Goal: Information Seeking & Learning: Learn about a topic

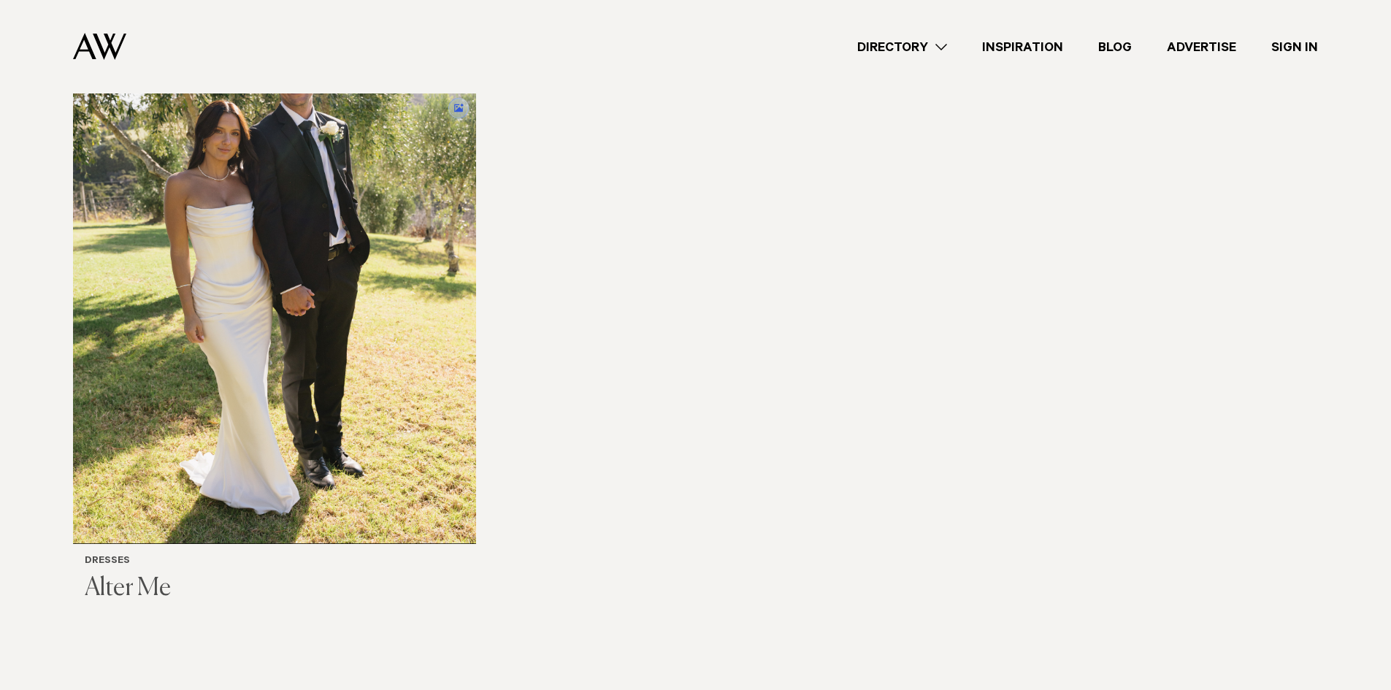
scroll to position [438, 0]
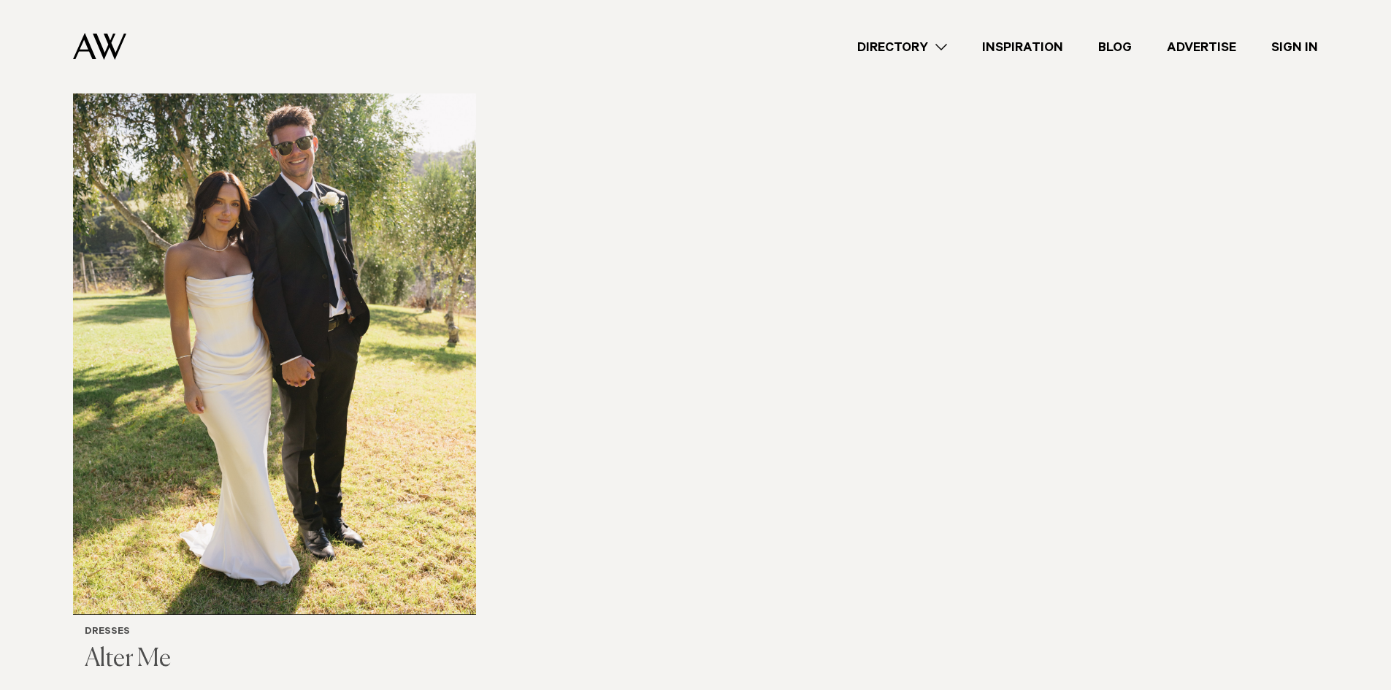
click at [121, 657] on h3 "Alter Me" at bounding box center [275, 660] width 380 height 30
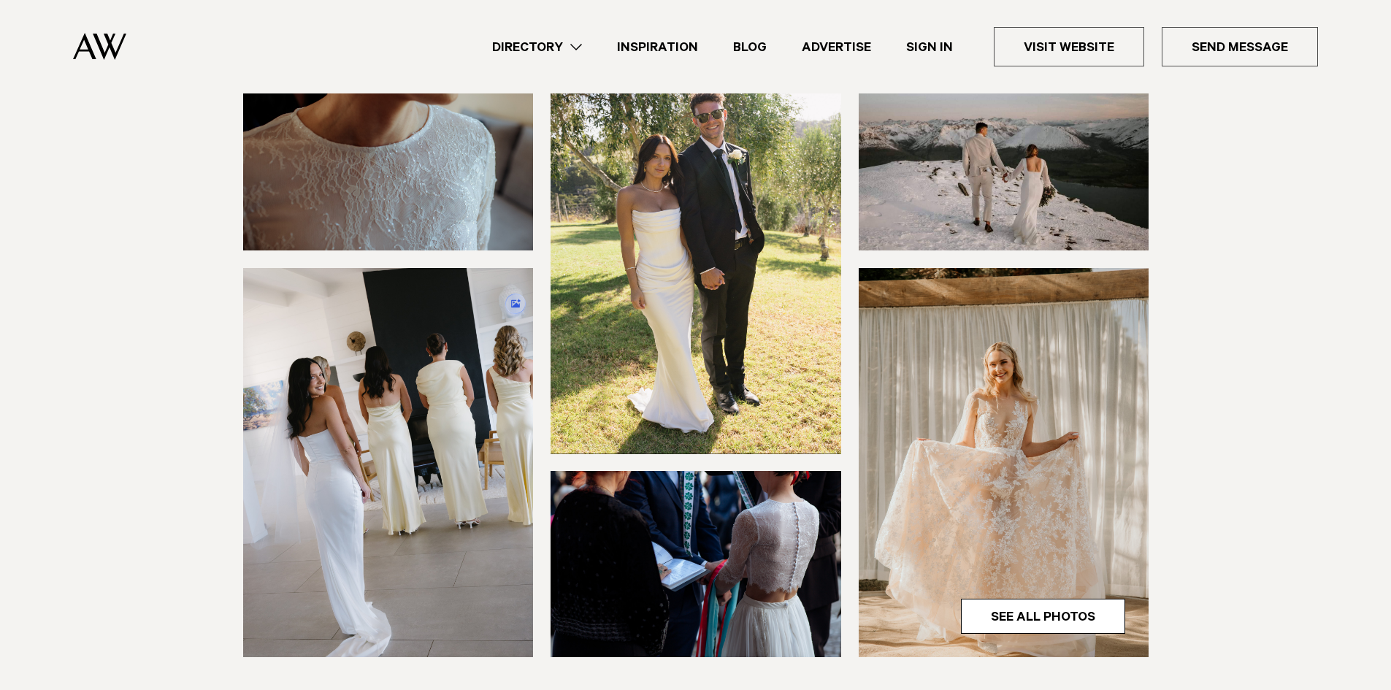
scroll to position [219, 0]
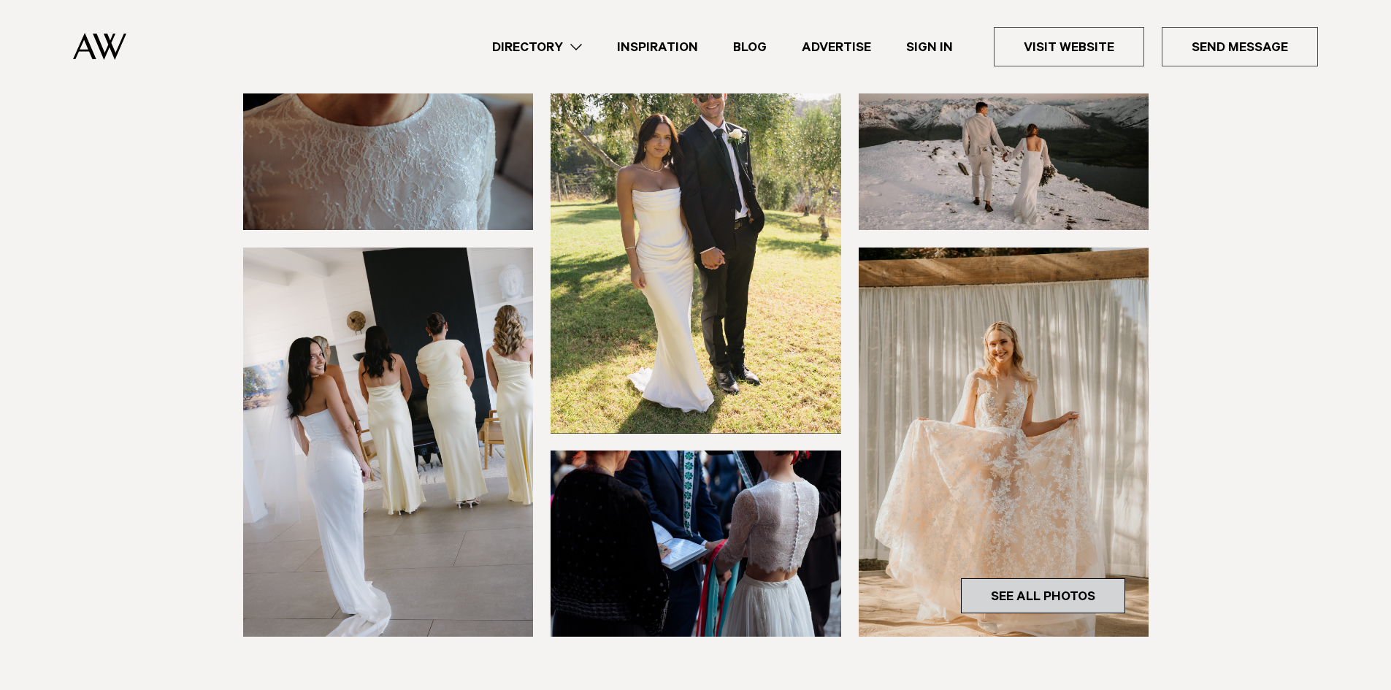
click at [1054, 605] on link "See All Photos" at bounding box center [1043, 595] width 164 height 35
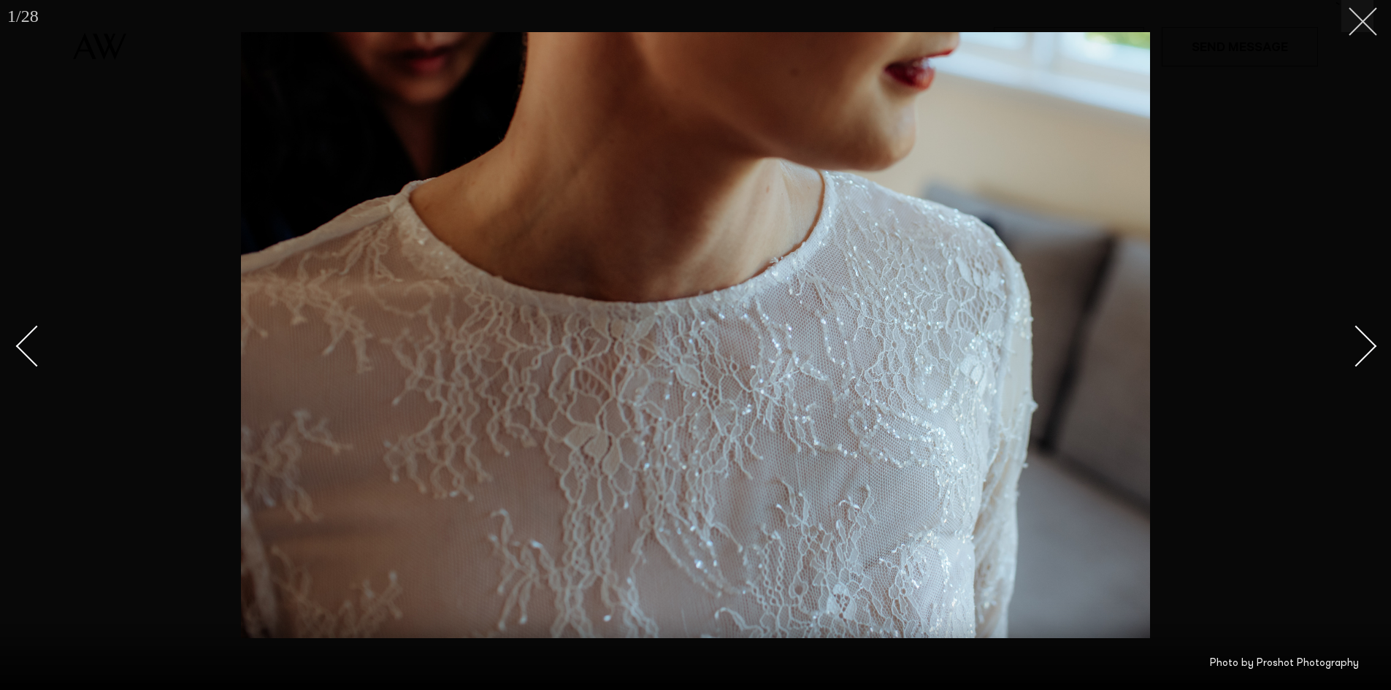
click at [1358, 19] on icon at bounding box center [1358, 16] width 18 height 18
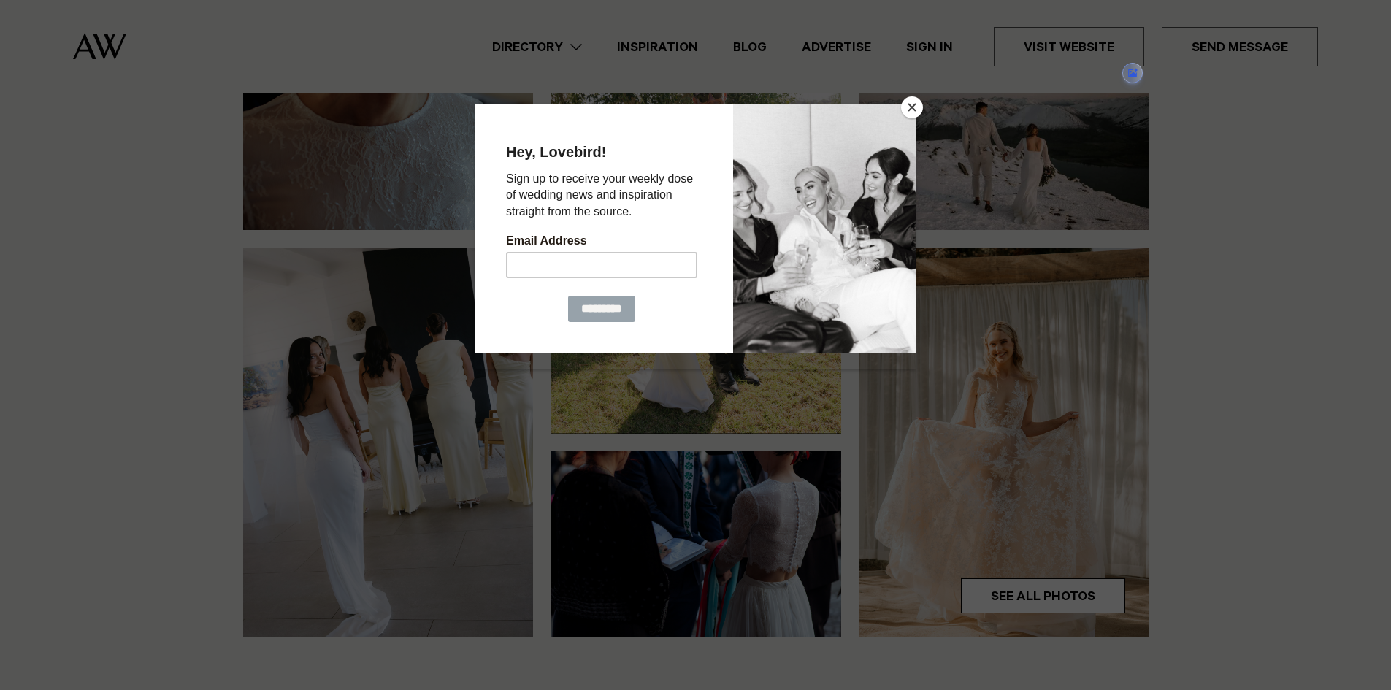
click at [913, 107] on button "Close" at bounding box center [912, 107] width 22 height 22
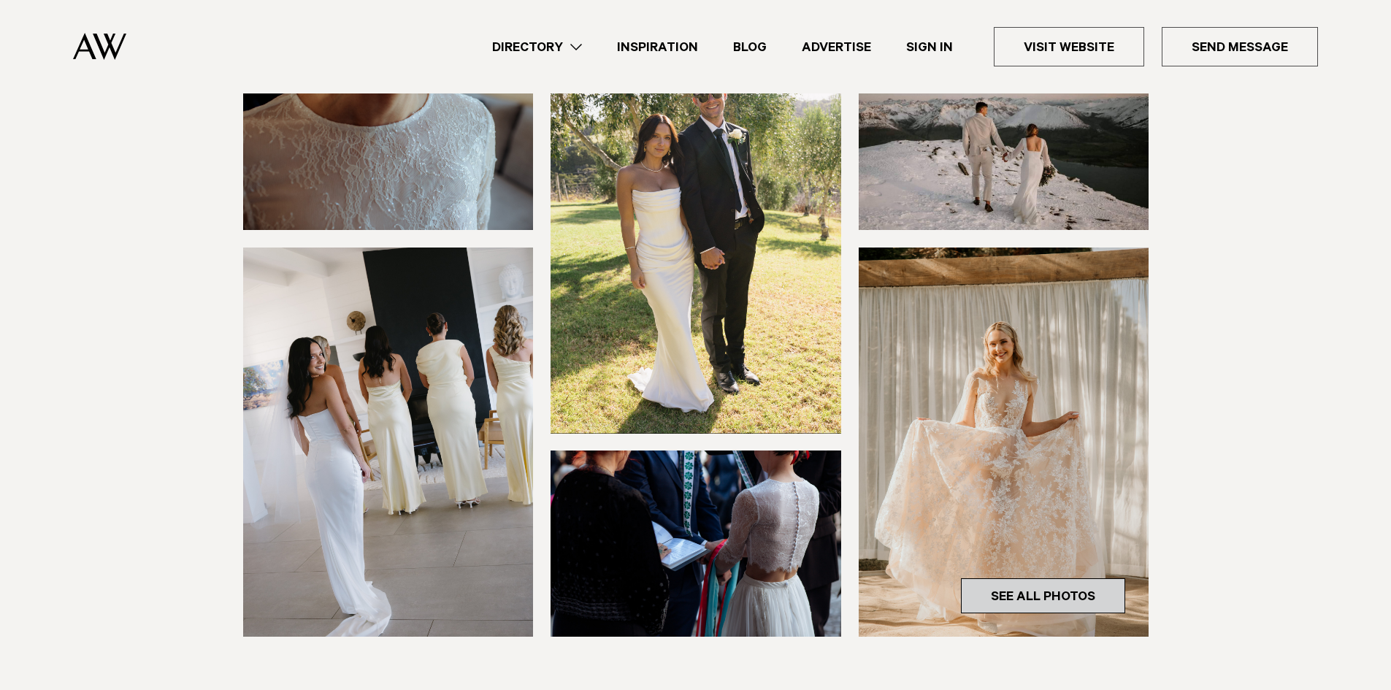
click at [1030, 592] on link "See All Photos" at bounding box center [1043, 595] width 164 height 35
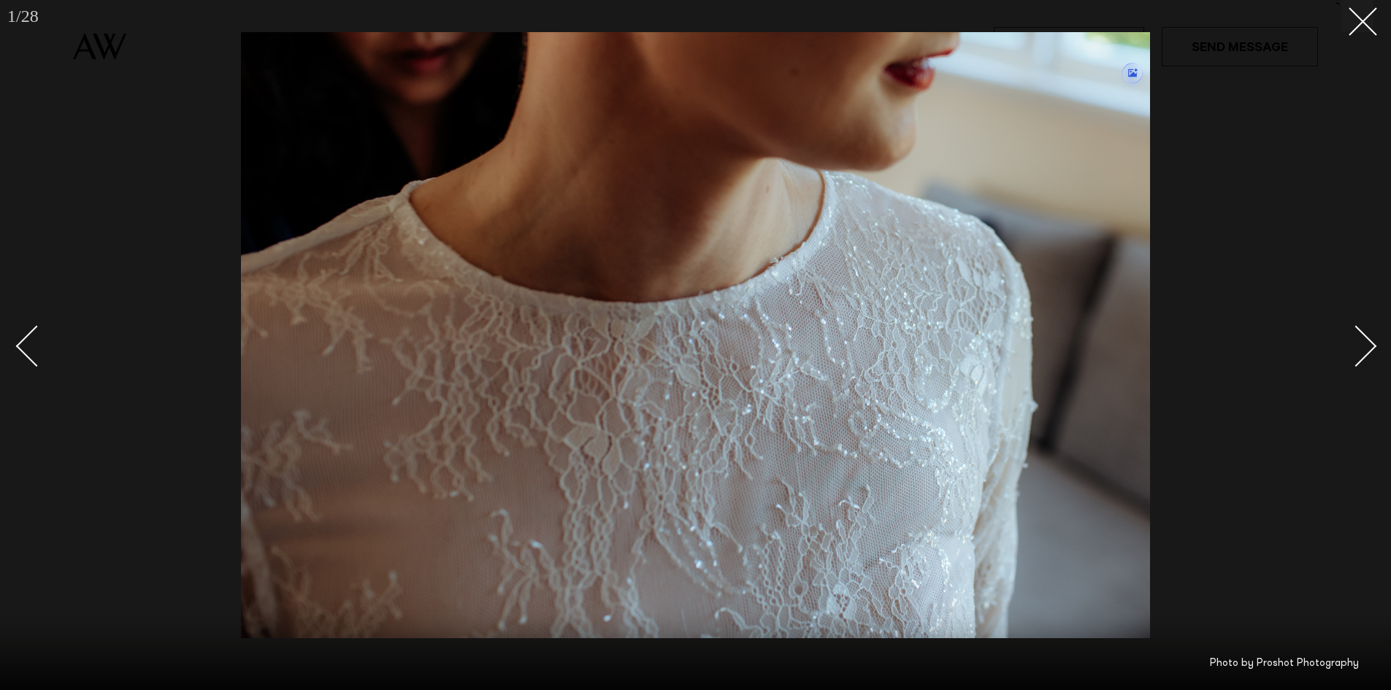
click at [1362, 346] on div "Next slide" at bounding box center [1357, 346] width 42 height 42
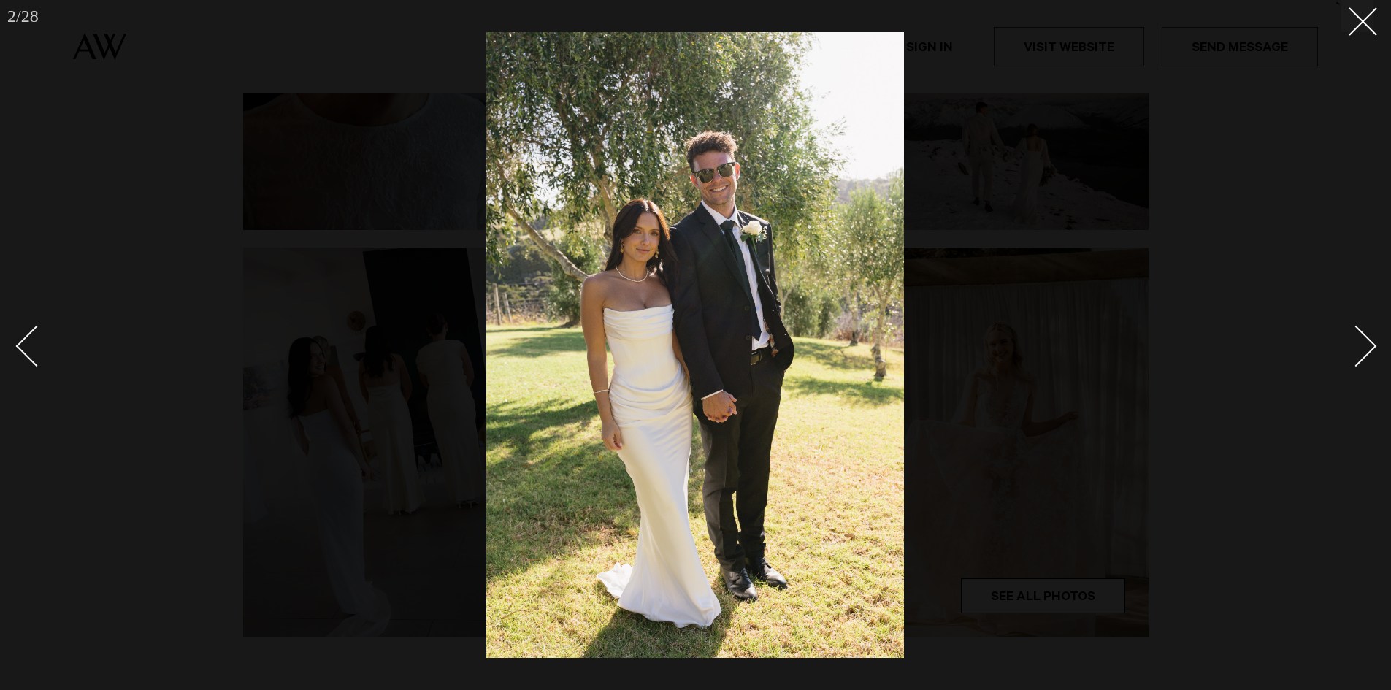
click at [1362, 346] on div "Next slide" at bounding box center [1357, 346] width 42 height 42
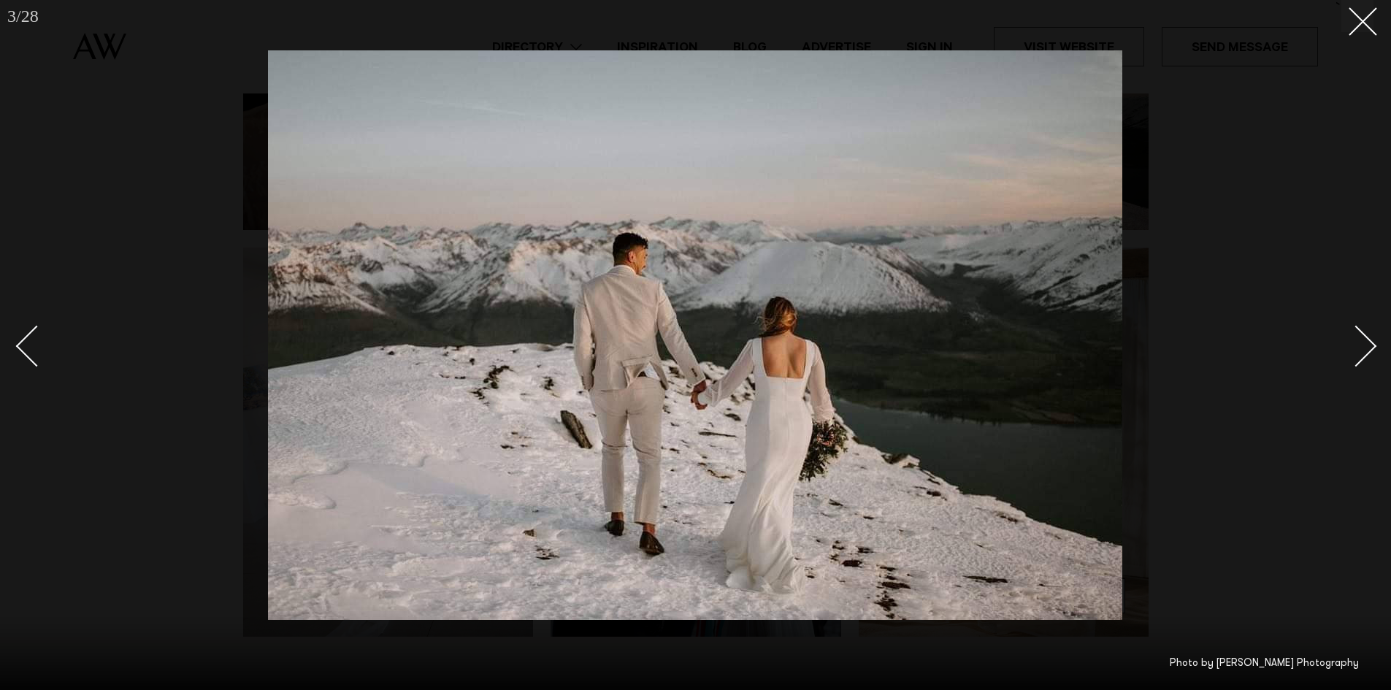
click at [1362, 346] on div "Next slide" at bounding box center [1357, 346] width 42 height 42
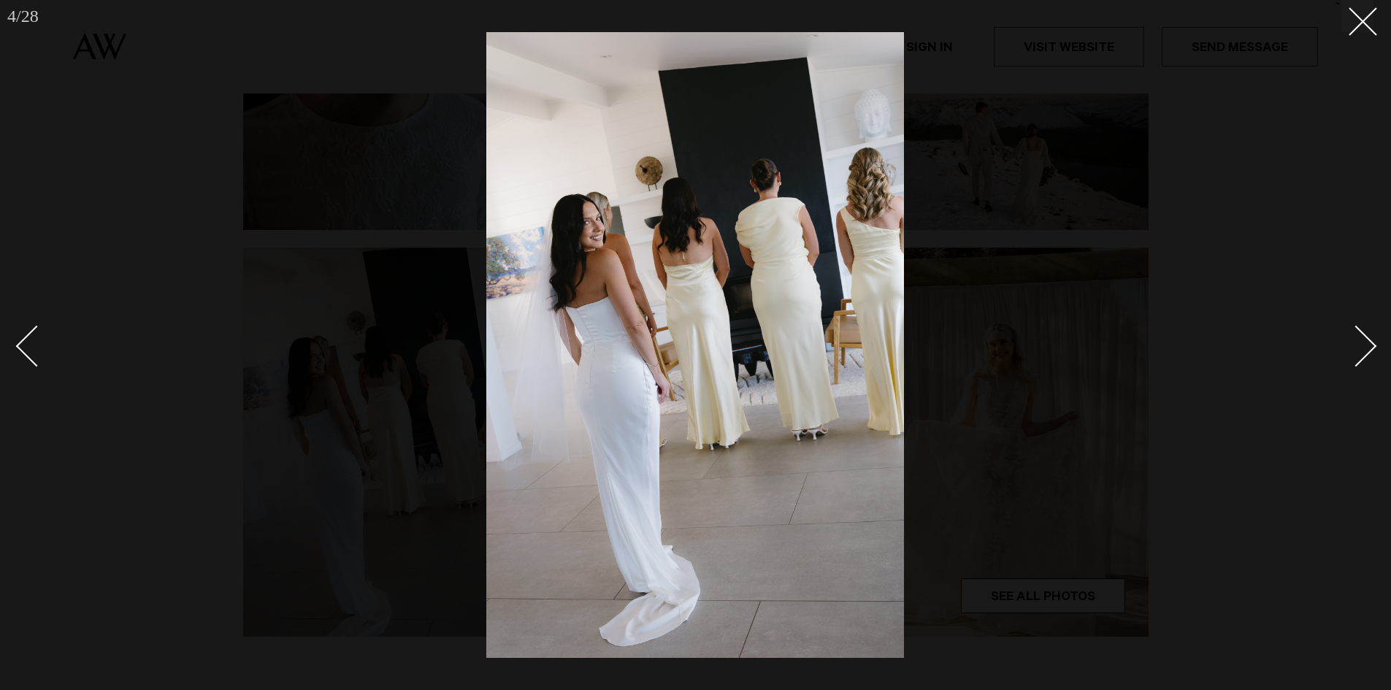
click at [1370, 348] on div "Next slide" at bounding box center [1357, 346] width 42 height 42
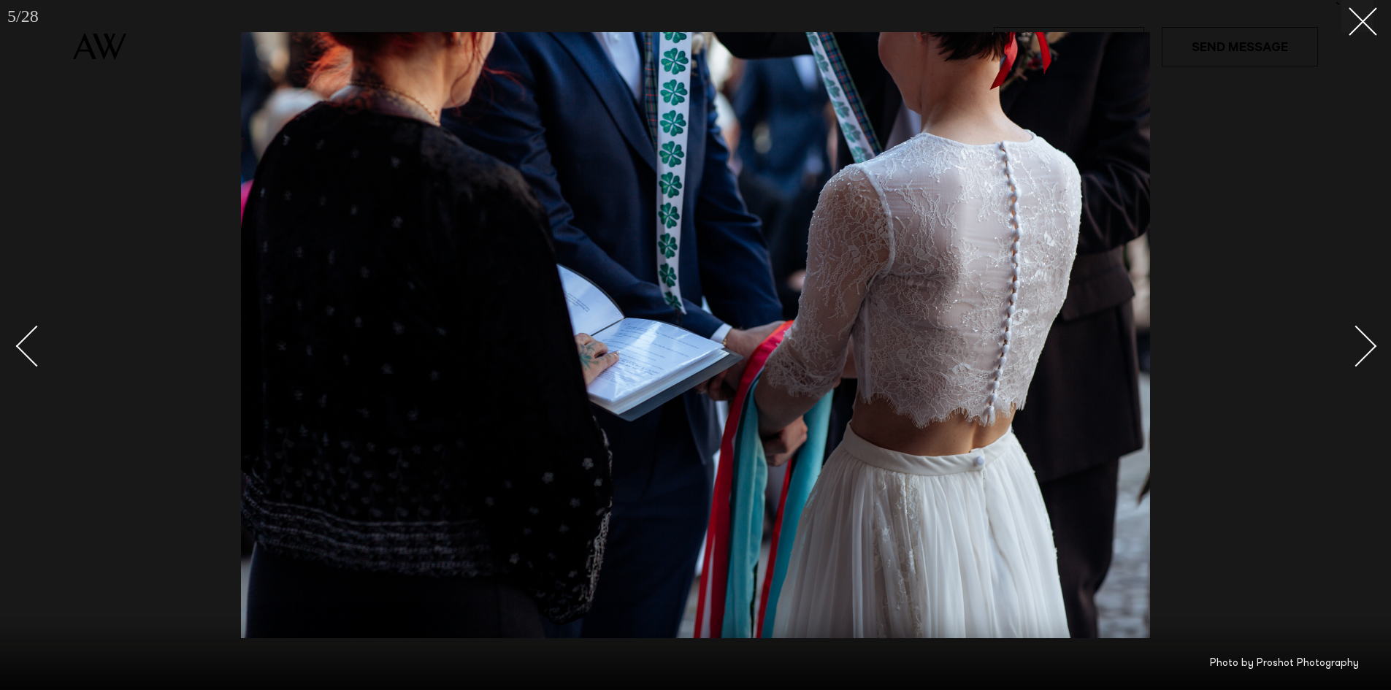
click at [1370, 348] on div "Next slide" at bounding box center [1357, 346] width 42 height 42
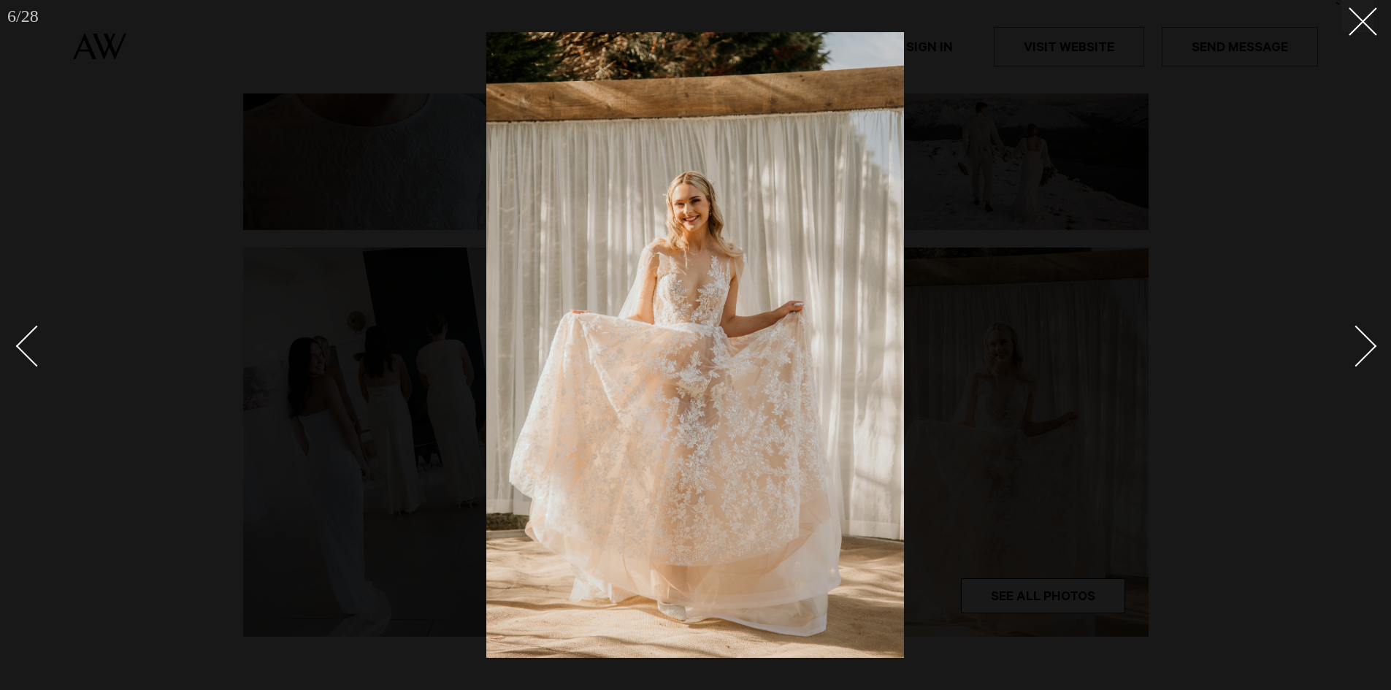
click at [1370, 348] on div "Next slide" at bounding box center [1357, 346] width 42 height 42
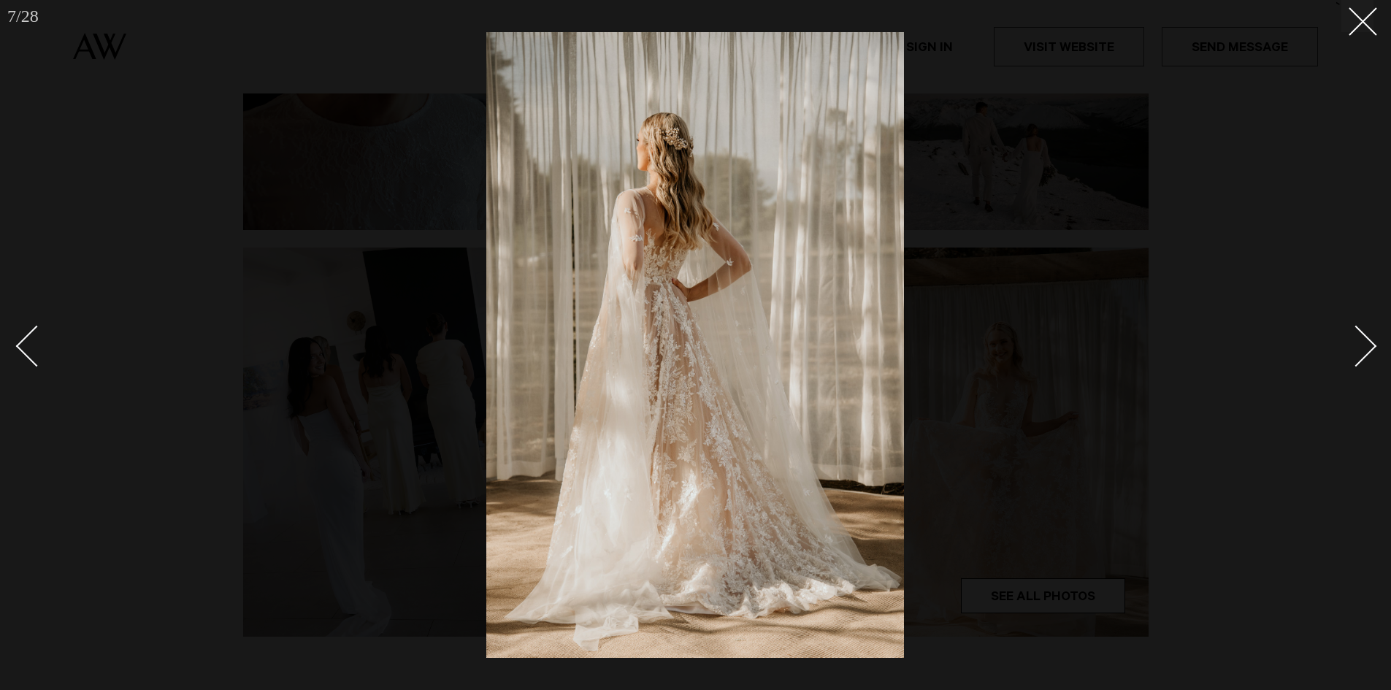
click at [1370, 348] on div "Next slide" at bounding box center [1357, 346] width 42 height 42
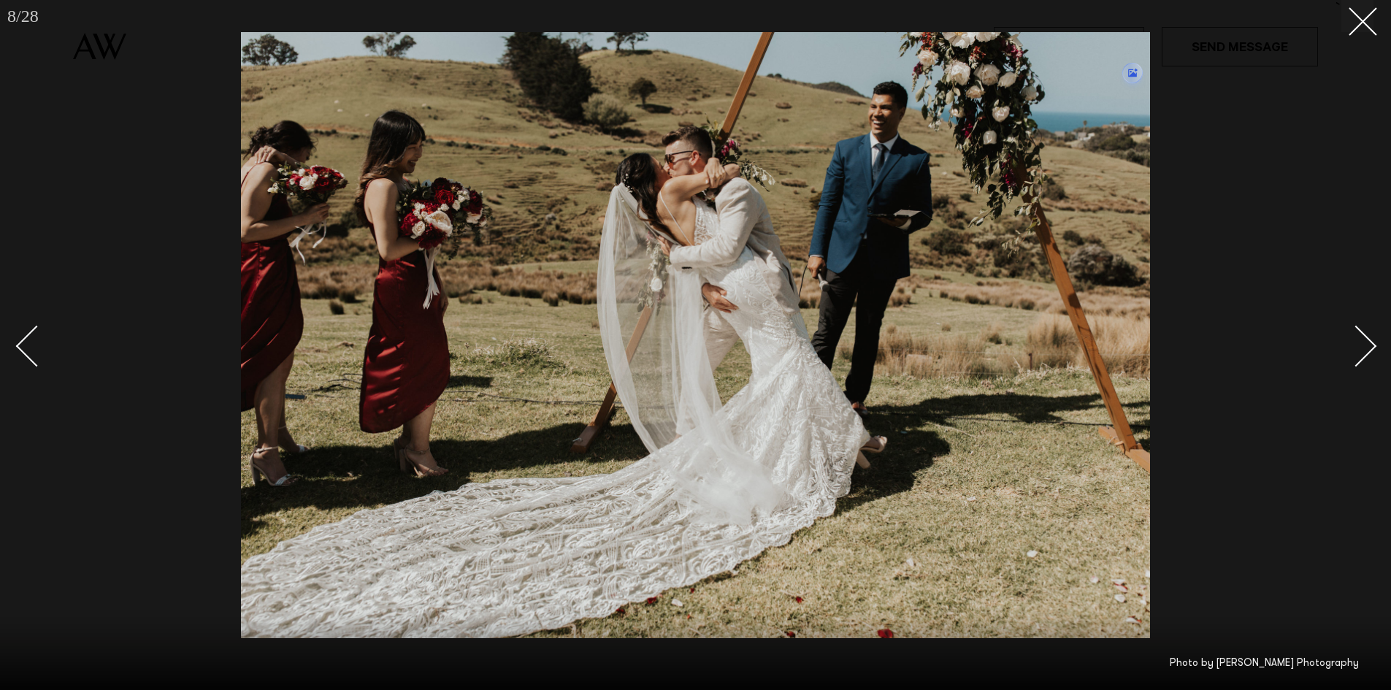
click at [1375, 345] on div "Next slide" at bounding box center [1357, 346] width 42 height 42
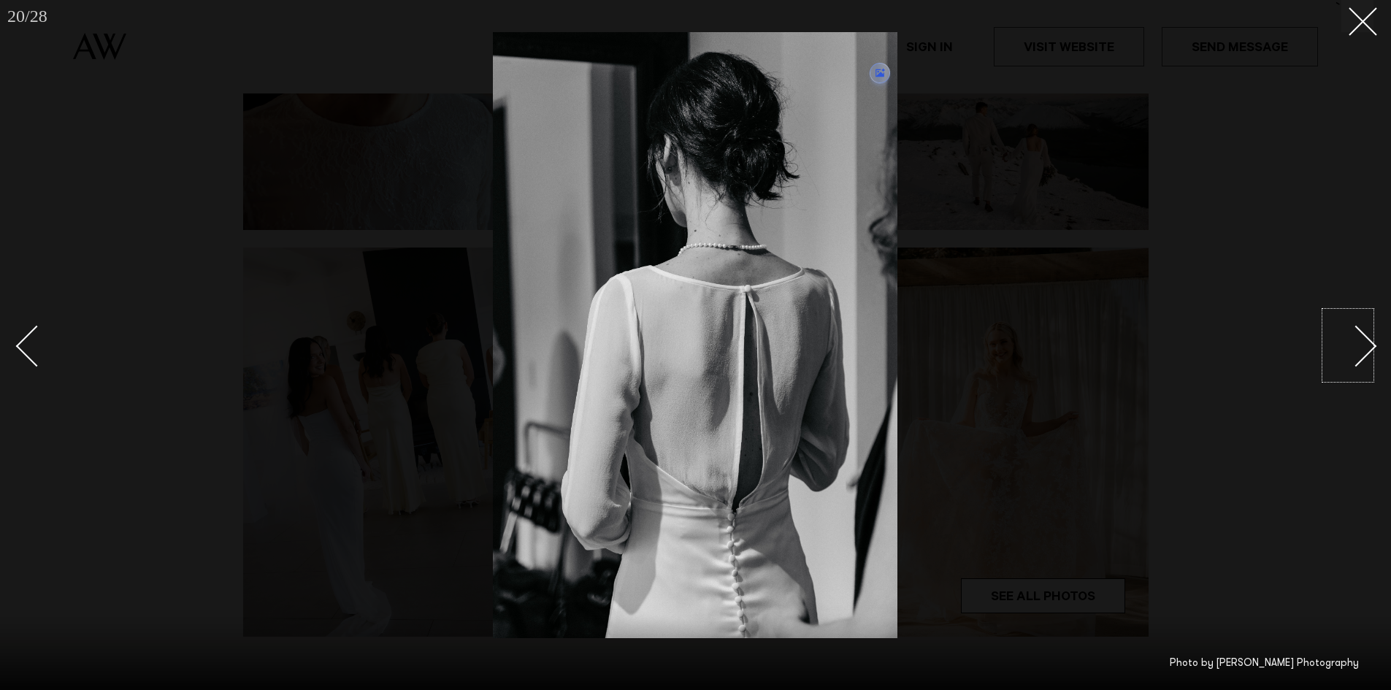
click at [1349, 334] on div "Next slide" at bounding box center [1357, 346] width 42 height 42
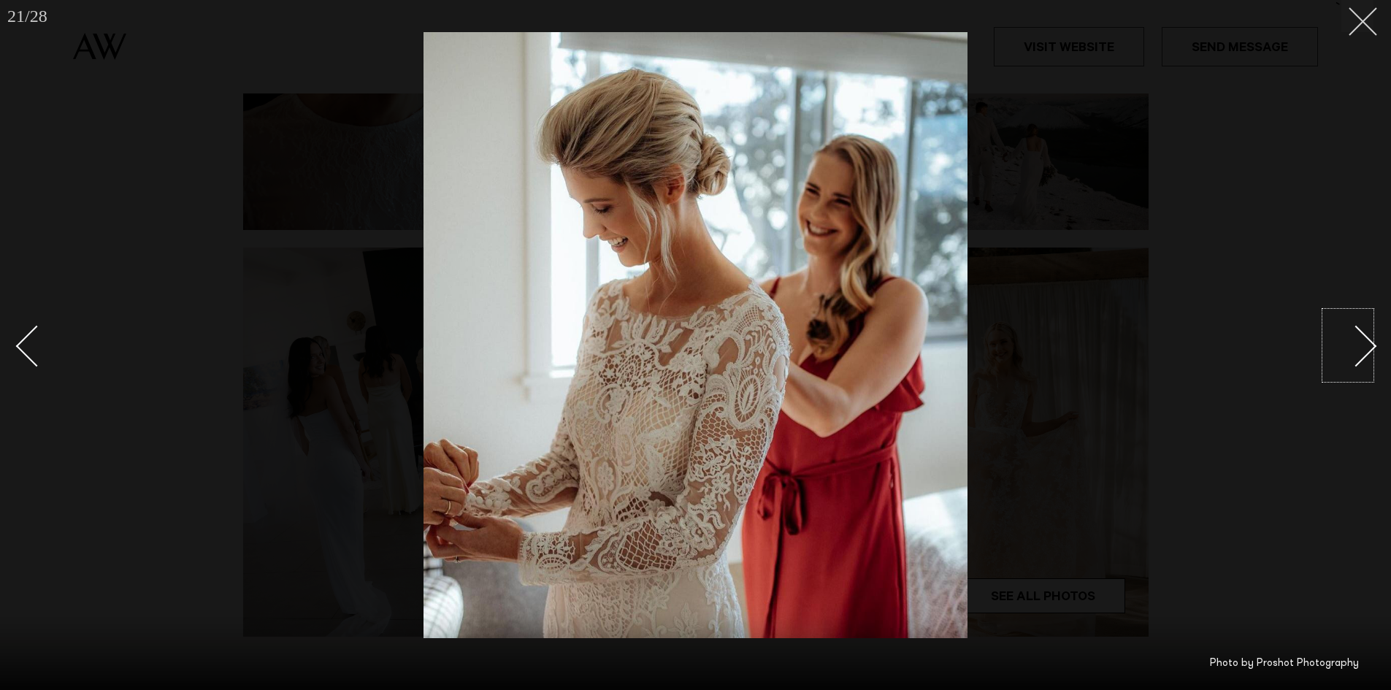
click at [1355, 20] on icon at bounding box center [1358, 16] width 18 height 18
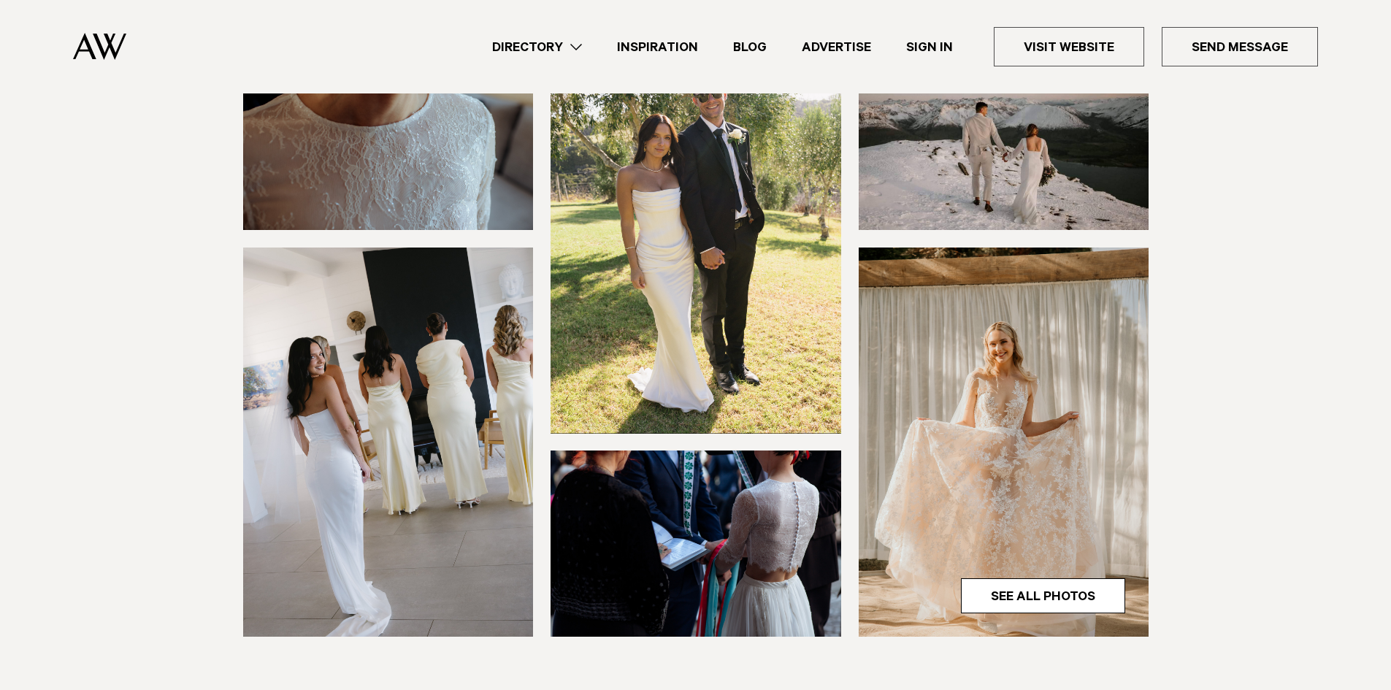
click at [583, 50] on link "Directory" at bounding box center [537, 47] width 125 height 20
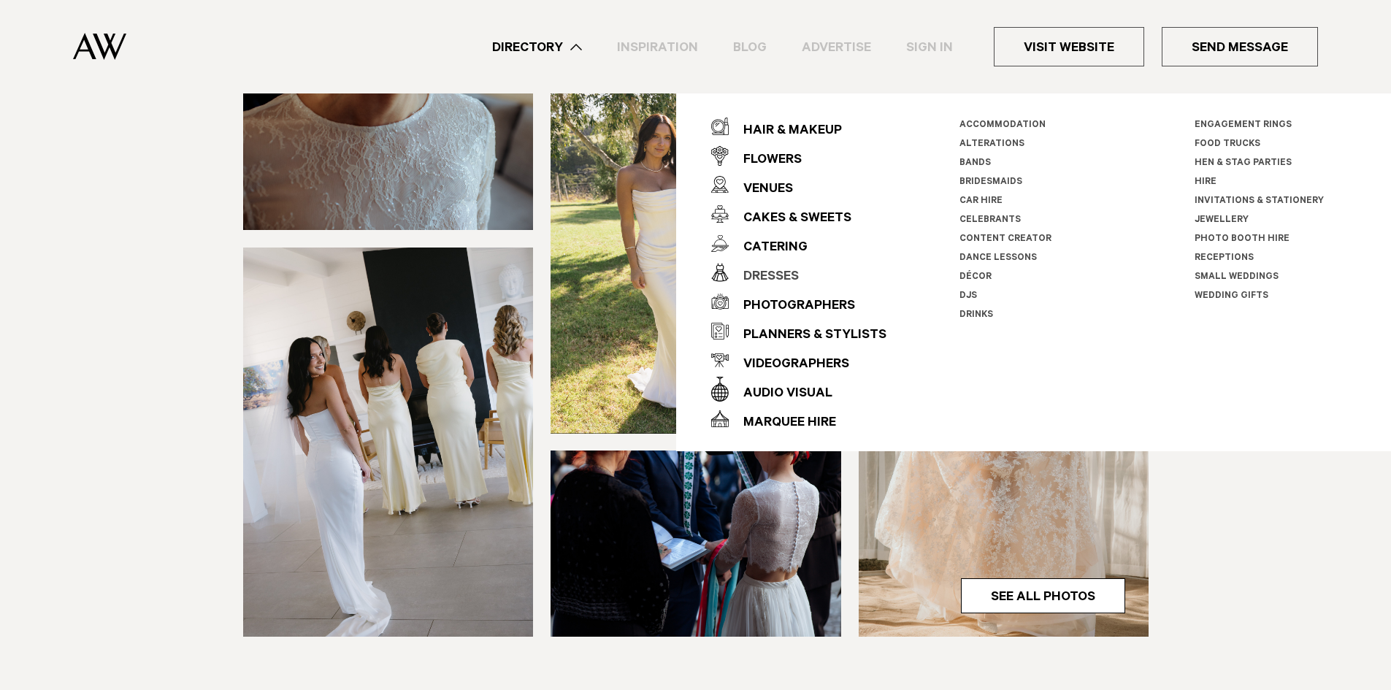
click at [773, 272] on div "Dresses" at bounding box center [764, 277] width 70 height 29
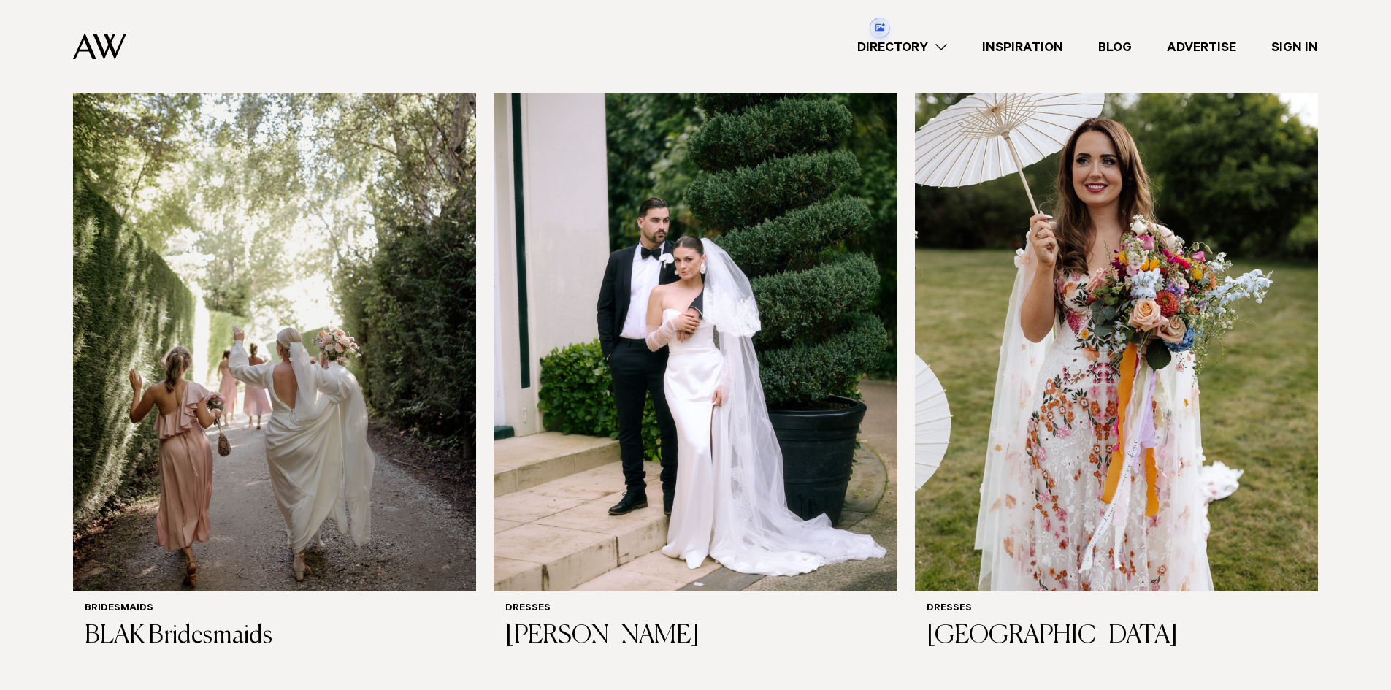
scroll to position [1095, 0]
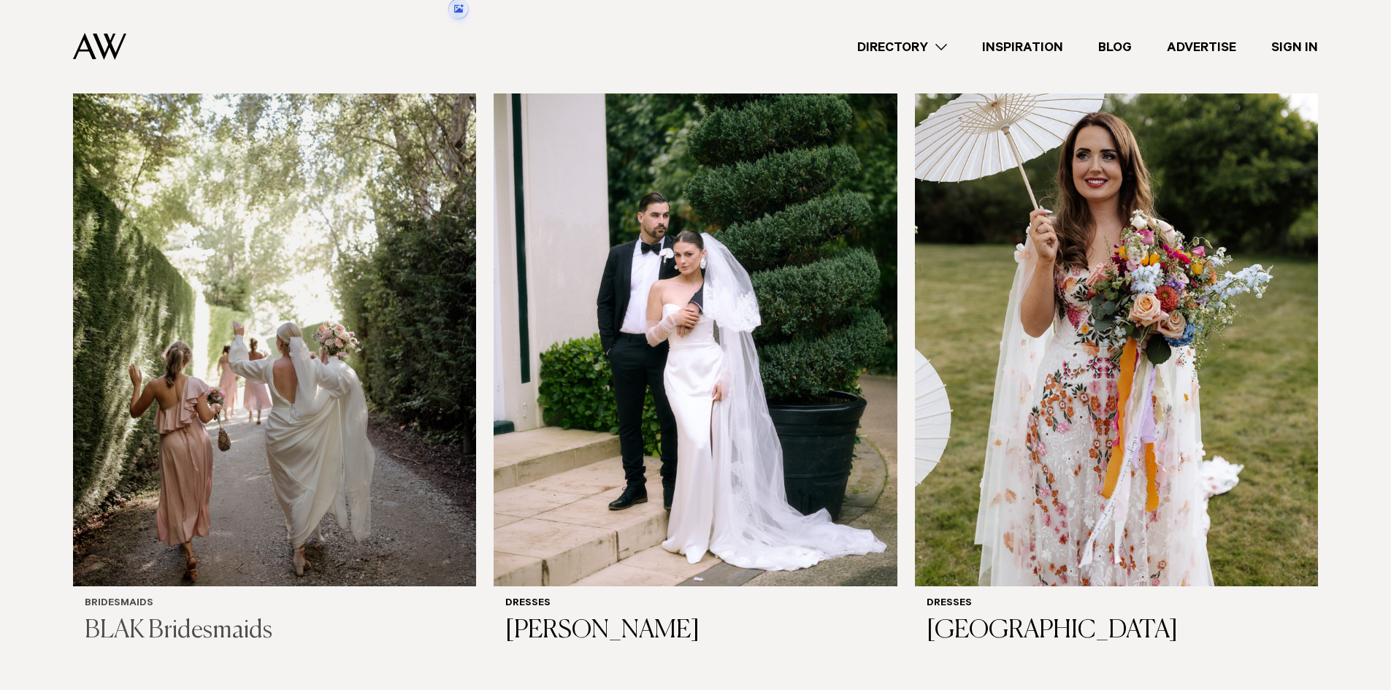
click at [241, 370] on img at bounding box center [274, 315] width 403 height 541
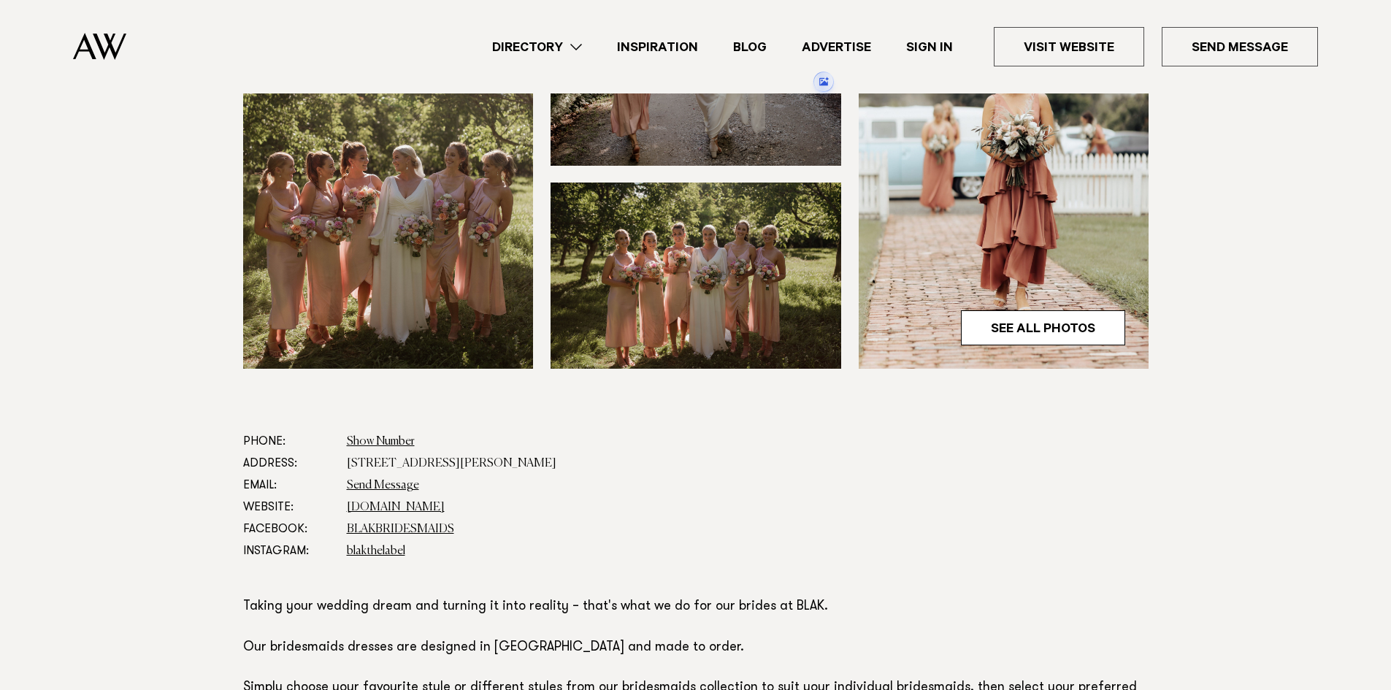
scroll to position [803, 0]
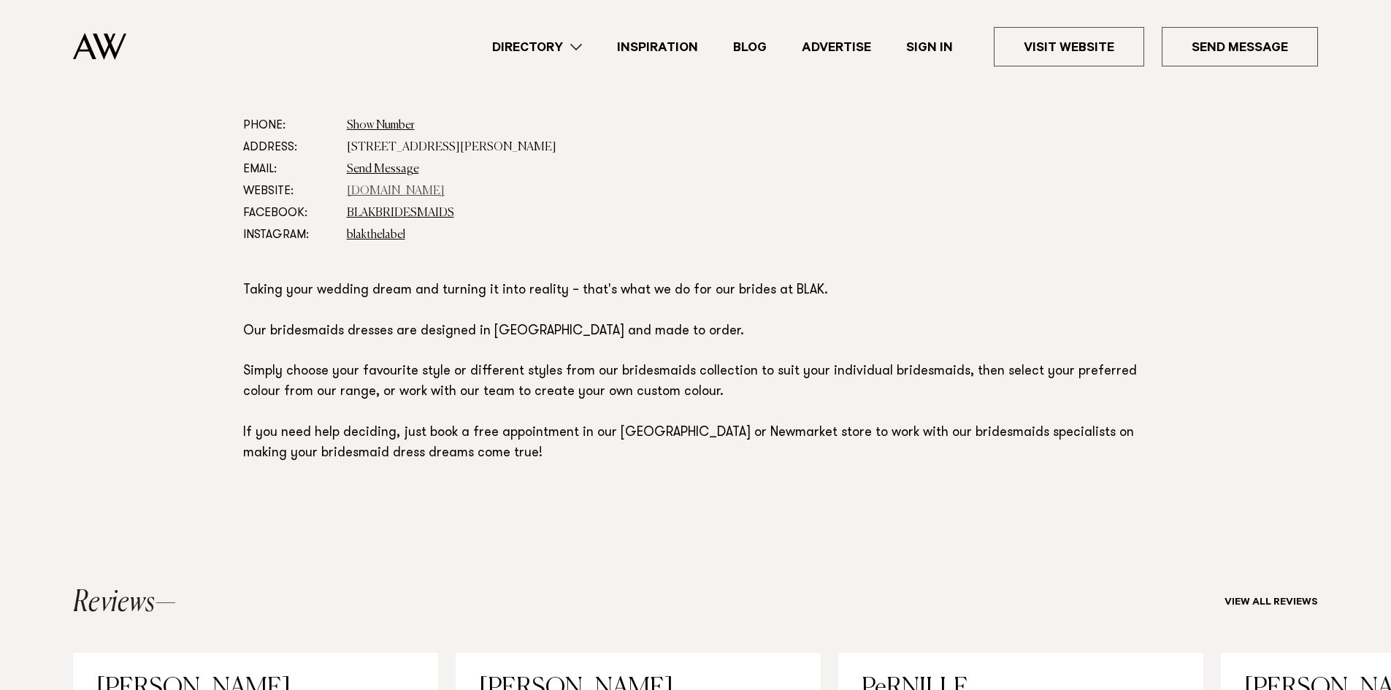
click at [356, 191] on link "blak.co.nz" at bounding box center [396, 191] width 98 height 12
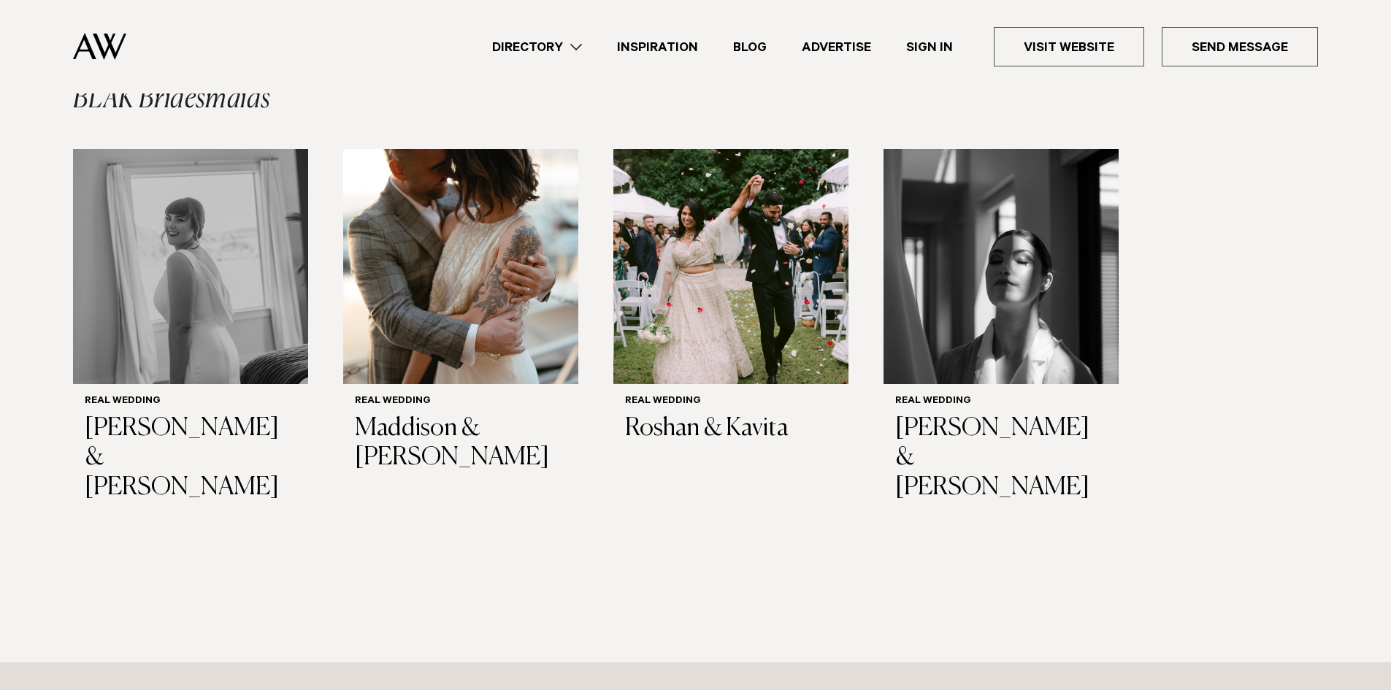
scroll to position [1899, 0]
